Goal: Transaction & Acquisition: Purchase product/service

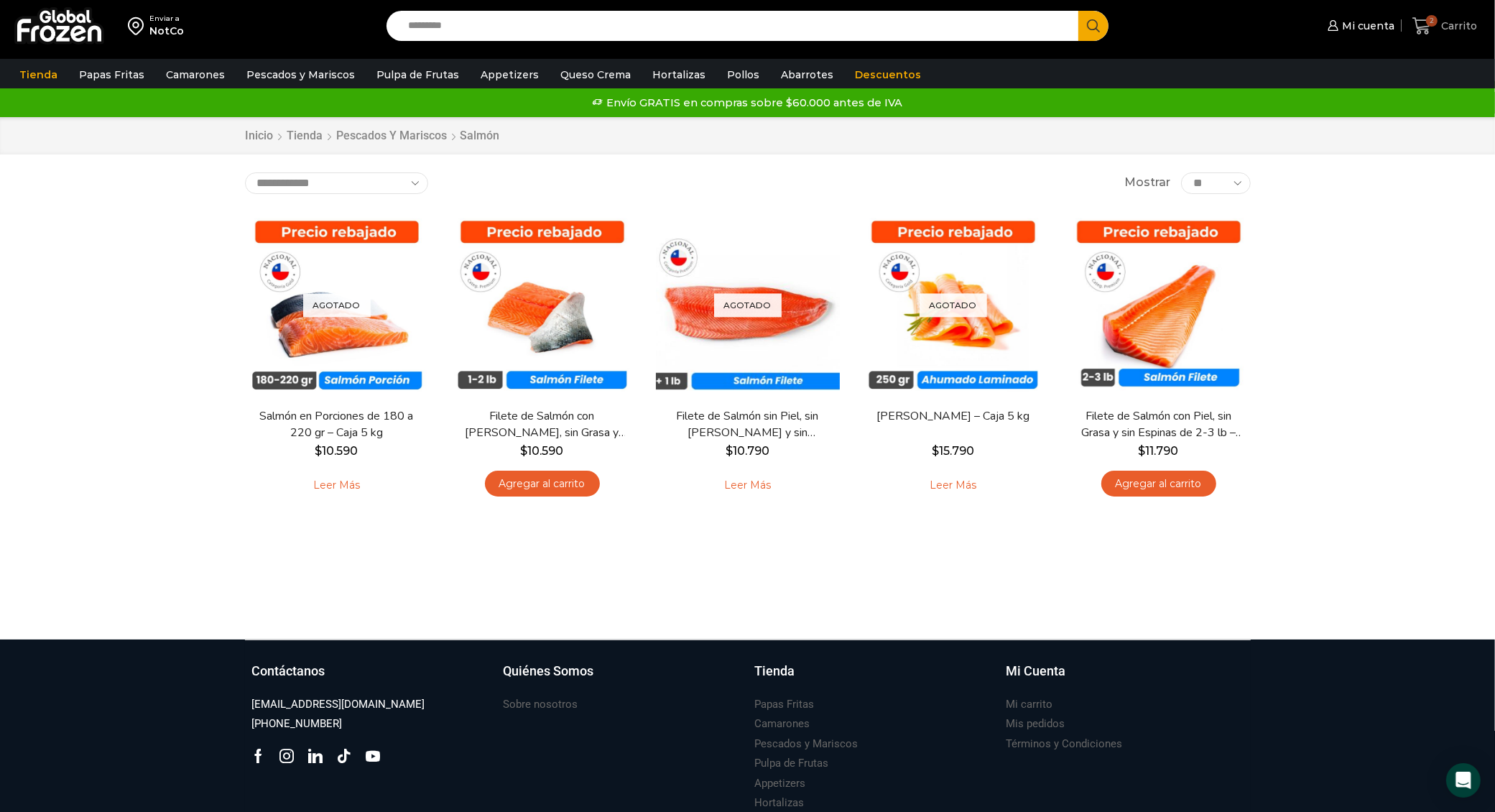
click at [1418, 22] on icon at bounding box center [1422, 26] width 20 height 20
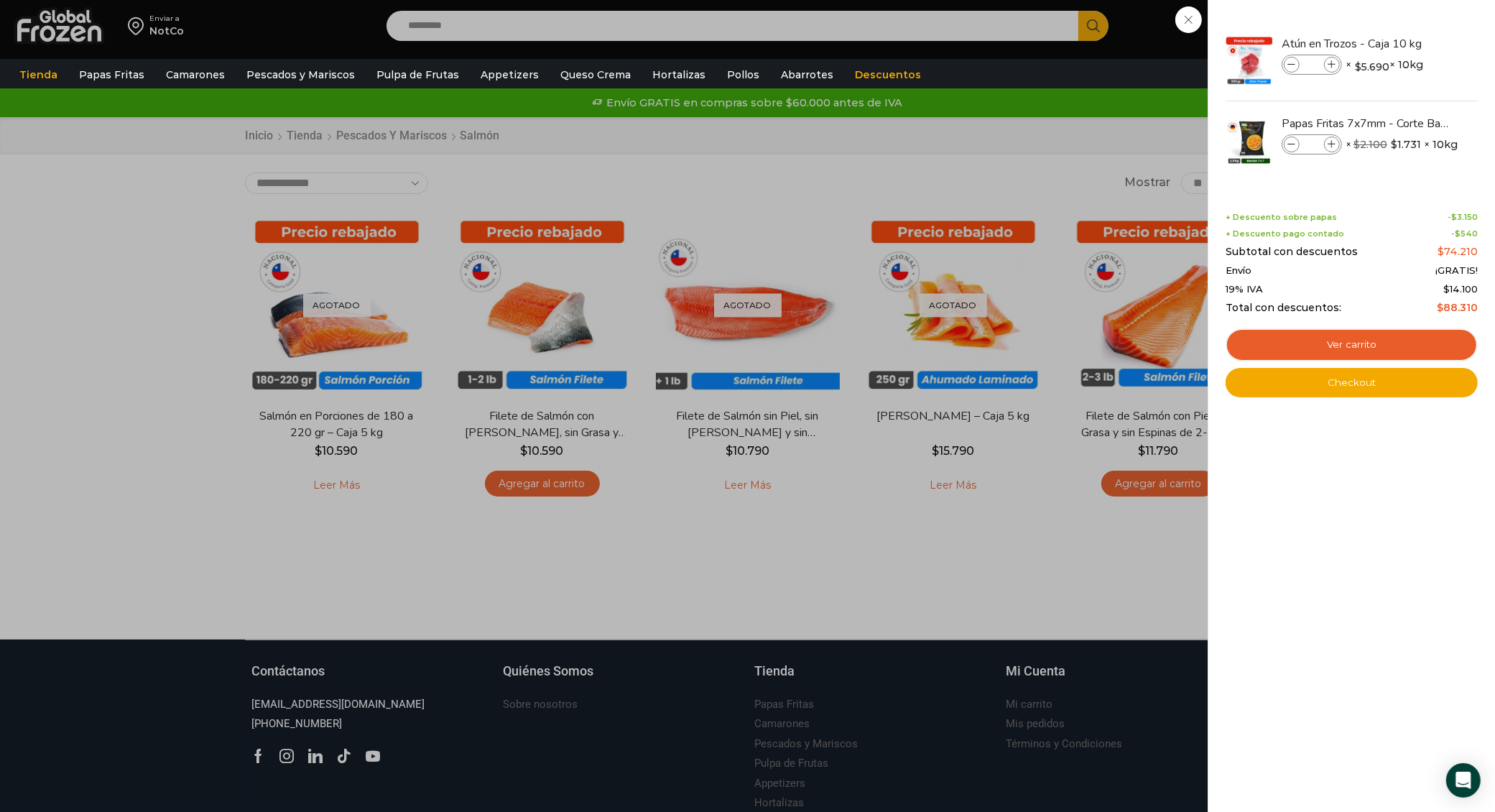
click at [1409, 17] on div "2 [GEOGRAPHIC_DATA] 2 2 Shopping Cart * $" at bounding box center [1445, 26] width 72 height 34
